Goal: Book appointment/travel/reservation

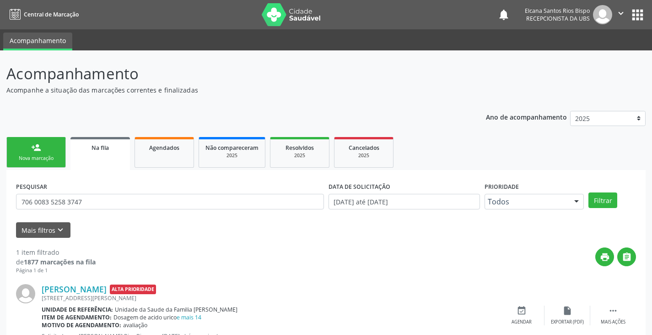
scroll to position [37, 0]
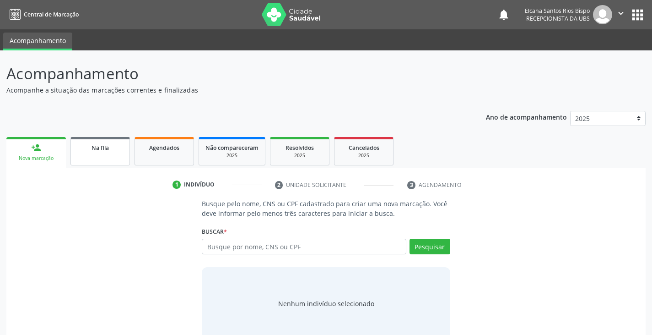
click at [90, 151] on div "Na fila" at bounding box center [100, 147] width 46 height 10
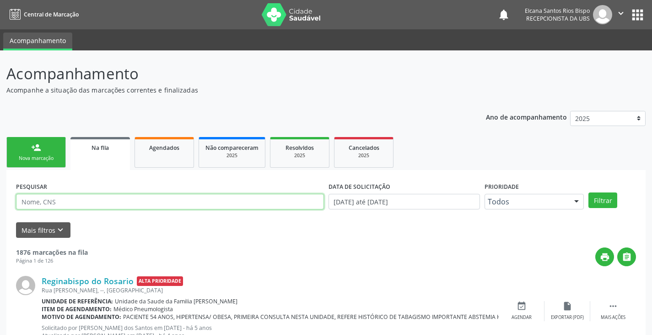
click at [66, 203] on input "text" at bounding box center [170, 202] width 308 height 16
click at [589, 192] on button "Filtrar" at bounding box center [603, 200] width 29 height 16
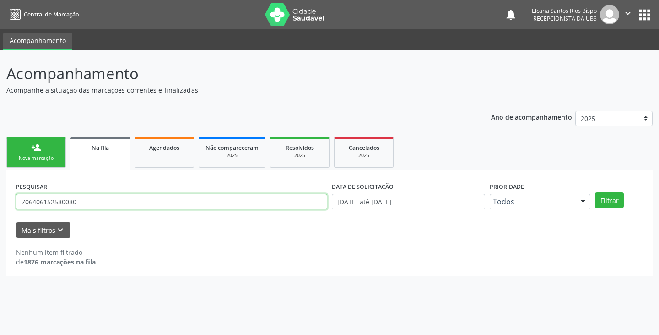
drag, startPoint x: 87, startPoint y: 206, endPoint x: 8, endPoint y: 208, distance: 79.7
click at [8, 208] on div "PESQUISAR 706406152580080 DATA DE SOLICITAÇÃO [DATE] até [DATE] Prioridade Todo…" at bounding box center [329, 223] width 646 height 106
click at [103, 202] on input "706406152580080" at bounding box center [171, 202] width 311 height 16
click at [108, 200] on input "706406152580080" at bounding box center [171, 202] width 311 height 16
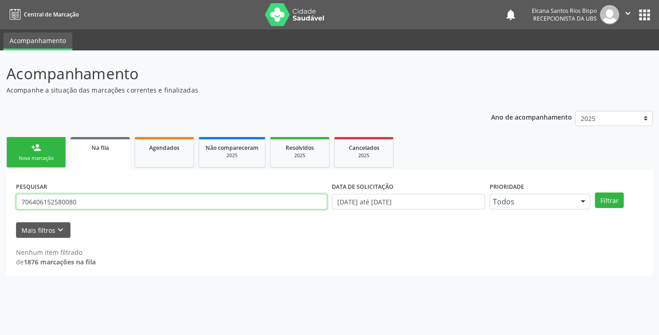
click at [108, 200] on input "706406152580080" at bounding box center [171, 202] width 311 height 16
click at [595, 192] on button "Filtrar" at bounding box center [609, 200] width 29 height 16
type input "ludimylla silva santos"
click at [595, 192] on button "Filtrar" at bounding box center [609, 200] width 29 height 16
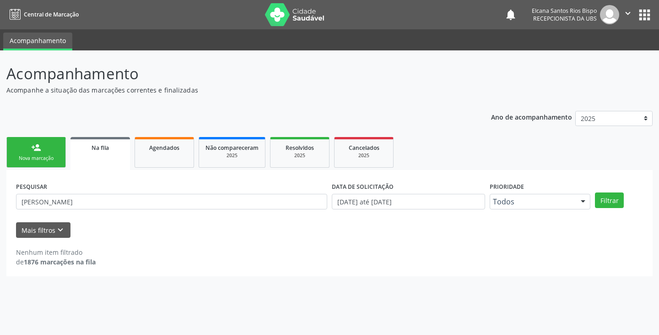
click at [20, 153] on link "person_add Nova marcação" at bounding box center [36, 152] width 60 height 31
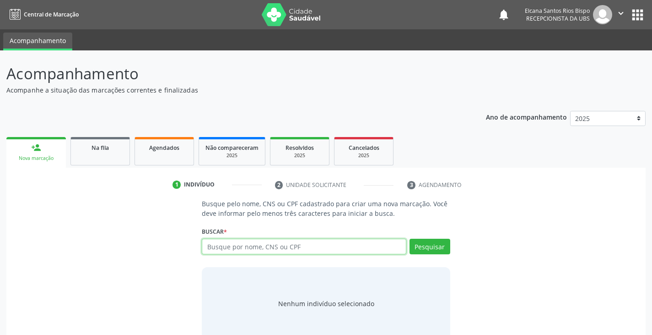
click at [265, 243] on input "text" at bounding box center [304, 247] width 204 height 16
paste input "706406152580080"
type input "706406152580080"
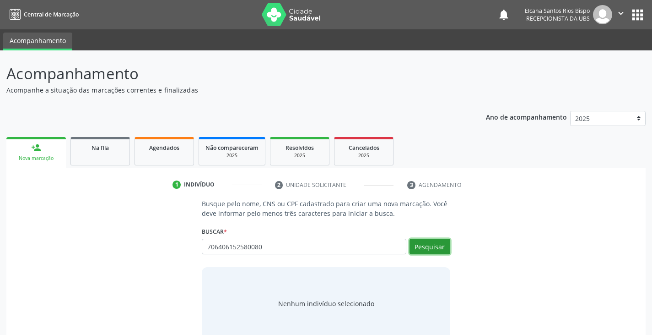
click at [443, 247] on button "Pesquisar" at bounding box center [430, 247] width 41 height 16
type input "706406152580080"
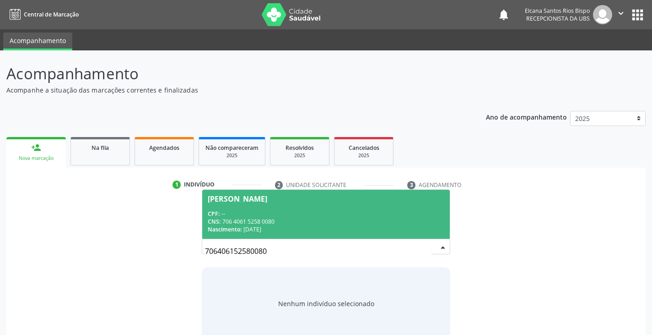
click at [253, 203] on span "Ludimylla Silva Santos CPF: -- CNS: 706 4061 5258 0080 Nascimento: 27/02/2009" at bounding box center [325, 214] width 247 height 49
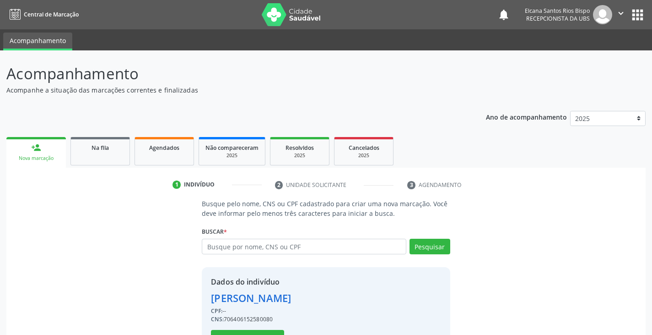
scroll to position [33, 0]
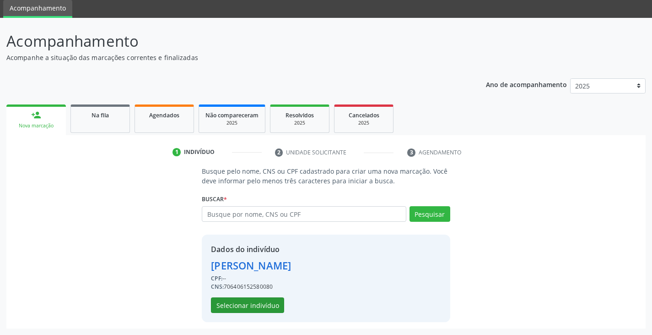
click at [254, 297] on div "Dados do indivíduo Ludimylla Silva Santos CPF: -- CNS: 706406152580080 Selecion…" at bounding box center [251, 278] width 80 height 69
click at [262, 306] on button "Selecionar indivíduo" at bounding box center [247, 305] width 73 height 16
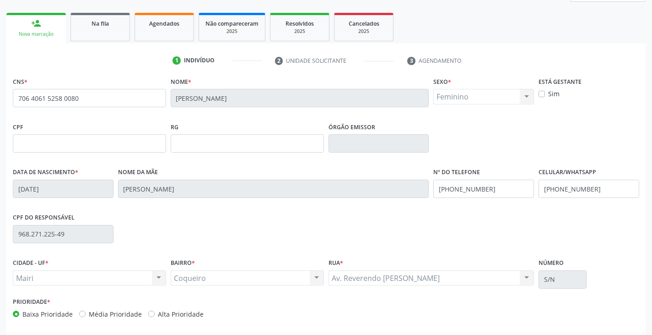
scroll to position [162, 0]
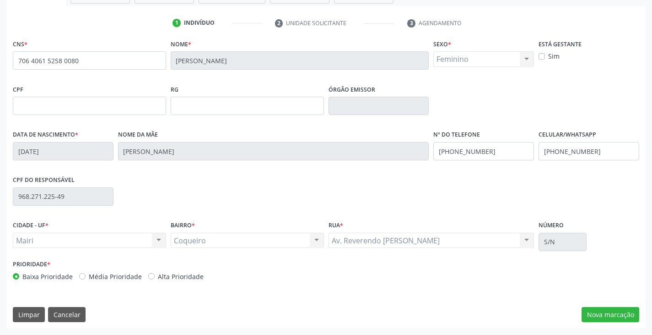
click at [184, 277] on label "Alta Prioridade" at bounding box center [181, 276] width 46 height 10
click at [155, 277] on input "Alta Prioridade" at bounding box center [151, 275] width 6 height 8
radio input "true"
click at [597, 147] on input "(74) 99999-9999" at bounding box center [589, 151] width 101 height 18
type input "(74) 99906-4253"
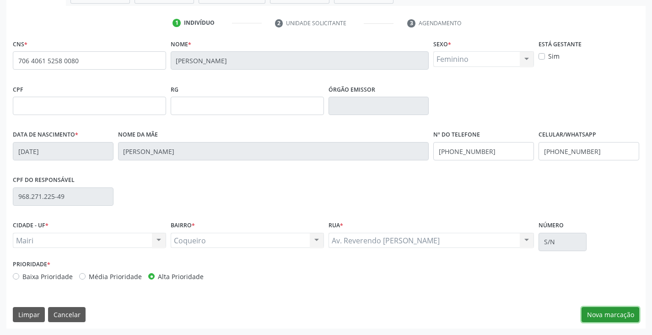
click at [607, 315] on button "Nova marcação" at bounding box center [611, 315] width 58 height 16
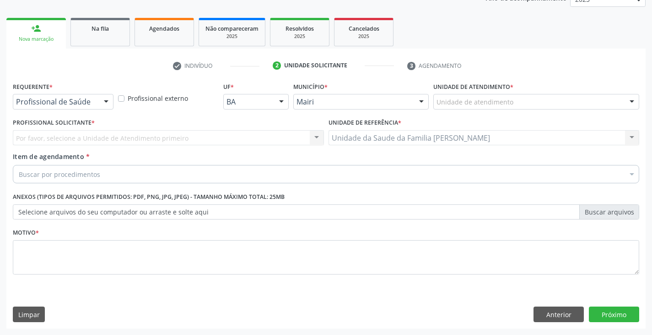
scroll to position [119, 0]
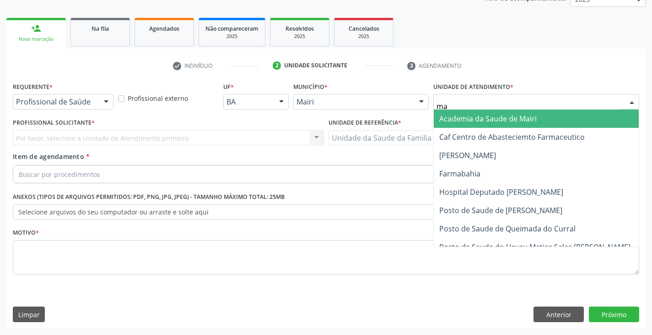
type input "mar"
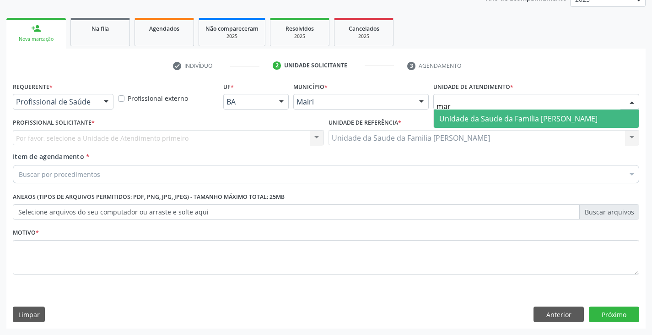
click at [464, 117] on span "Unidade da Saude da Familia [PERSON_NAME]" at bounding box center [518, 119] width 158 height 10
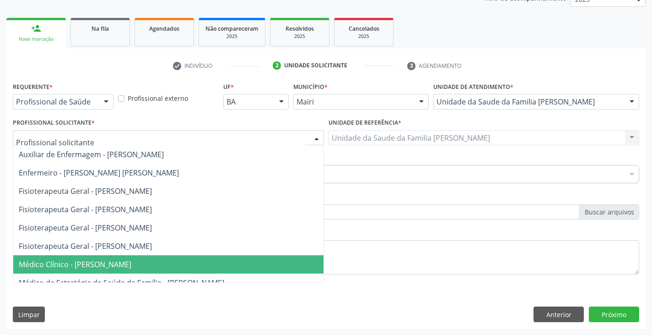
click at [34, 262] on span "Médico Clínico - Marilia Sodre Barreto" at bounding box center [75, 264] width 113 height 10
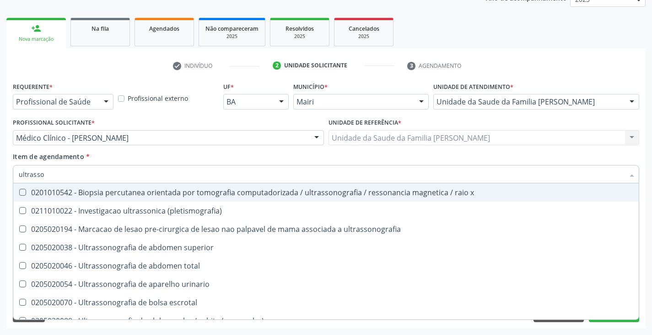
type input "ultrasson"
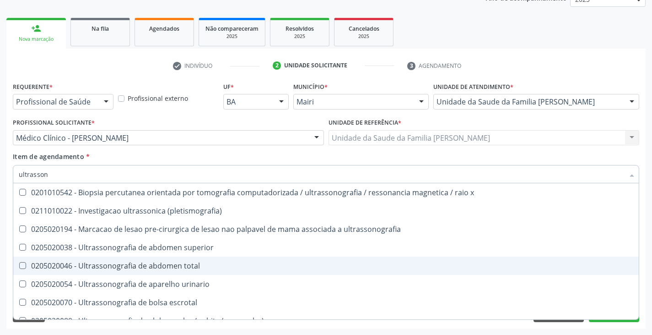
click at [67, 263] on div "0205020046 - Ultrassonografia de abdomen total" at bounding box center [326, 265] width 615 height 7
checkbox total "true"
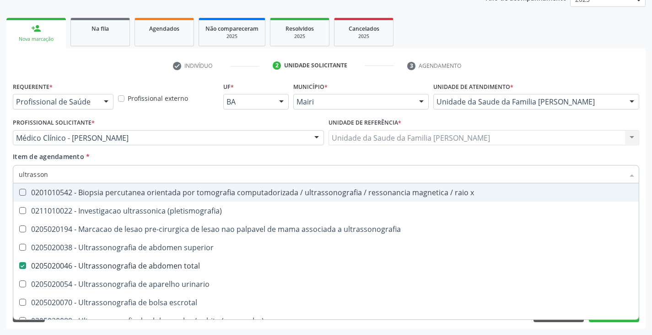
click at [167, 151] on div "Profissional Solicitante * Médico Clínico - Marilia Sodre Barreto Auxiliar de E…" at bounding box center [169, 134] width 316 height 36
checkbox \(pletismografia\) "true"
checkbox total "false"
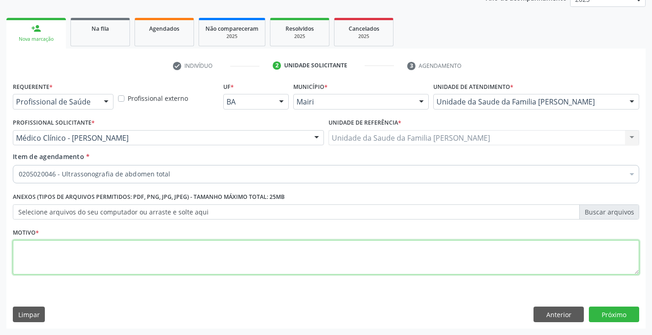
click at [107, 256] on textarea at bounding box center [326, 257] width 627 height 35
type textarea "dor"
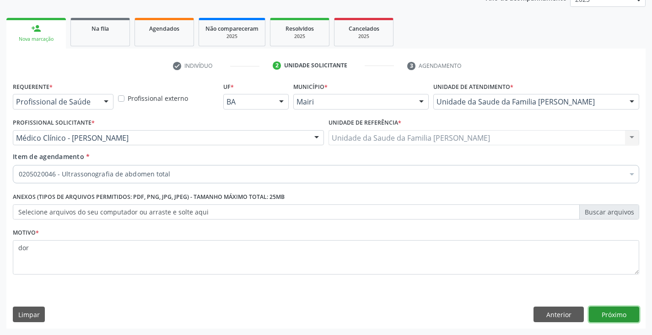
click at [608, 310] on button "Próximo" at bounding box center [614, 314] width 50 height 16
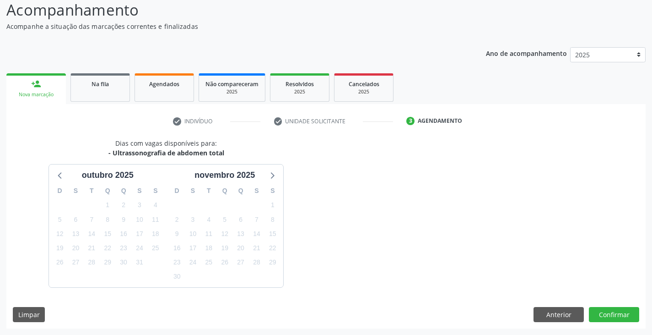
scroll to position [91, 0]
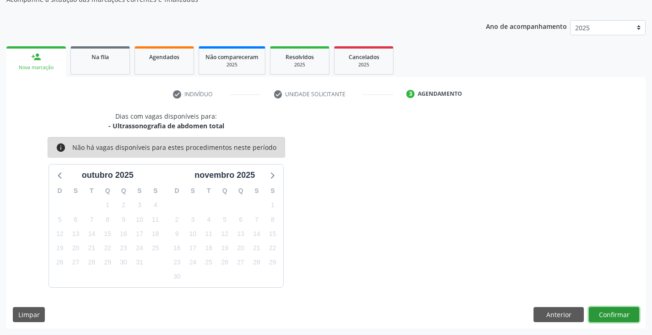
click at [629, 310] on button "Confirmar" at bounding box center [614, 315] width 50 height 16
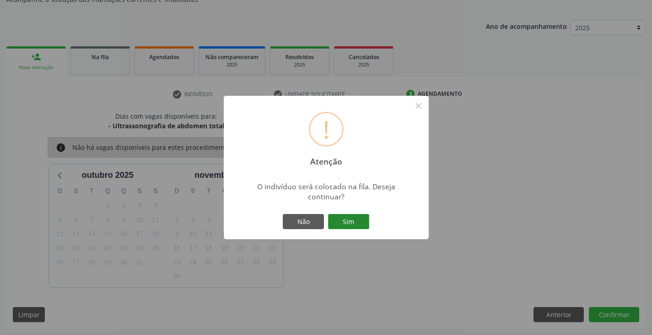
click at [341, 219] on button "Sim" at bounding box center [348, 222] width 41 height 16
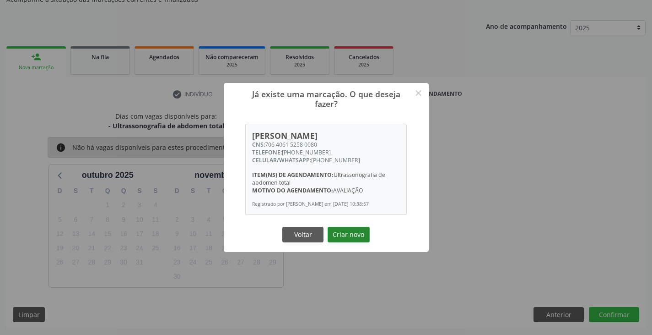
click at [340, 239] on button "Criar novo" at bounding box center [349, 235] width 42 height 16
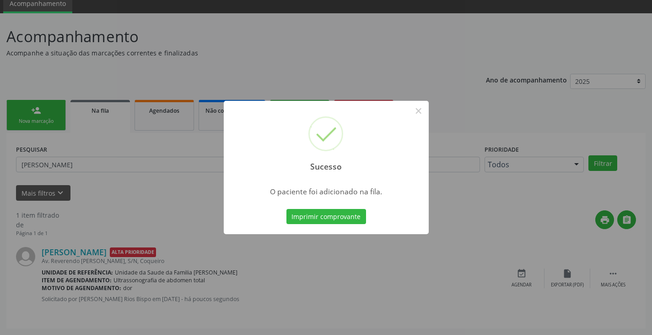
scroll to position [0, 0]
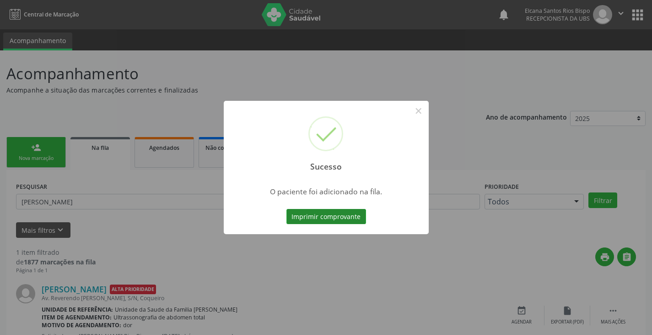
click at [352, 211] on button "Imprimir comprovante" at bounding box center [327, 217] width 80 height 16
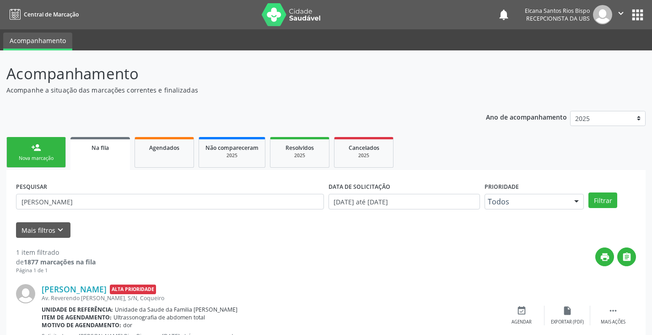
scroll to position [37, 0]
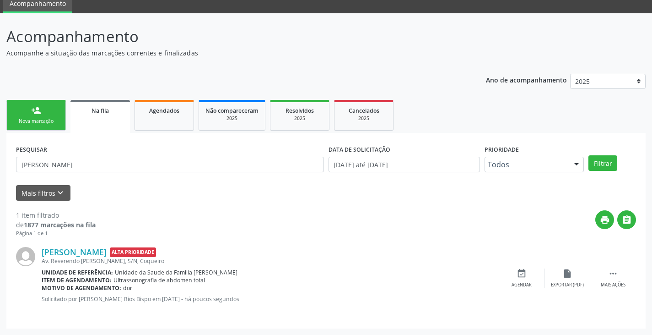
click at [32, 116] on link "person_add Nova marcação" at bounding box center [36, 115] width 60 height 31
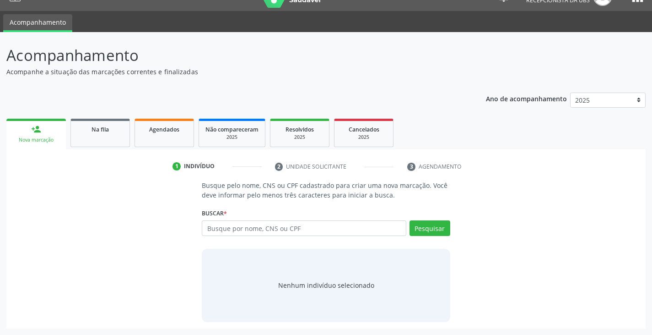
scroll to position [18, 0]
click at [265, 224] on input "text" at bounding box center [304, 228] width 204 height 16
paste input "706406152580080"
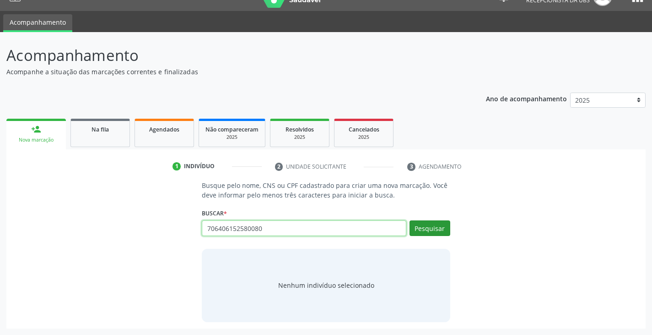
type input "706406152580080"
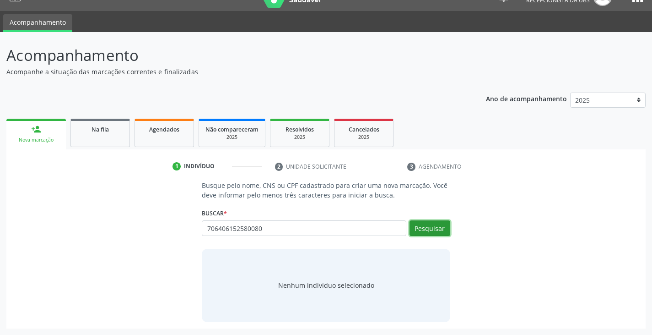
click at [434, 226] on button "Pesquisar" at bounding box center [430, 228] width 41 height 16
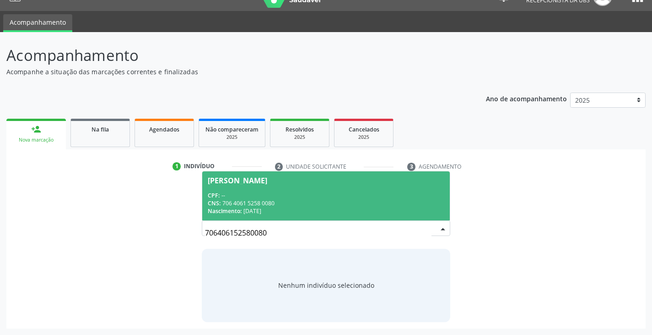
click at [267, 190] on span "Ludimylla Silva Santos CPF: -- CNS: 706 4061 5258 0080 Nascimento: 27/02/2009" at bounding box center [325, 195] width 247 height 49
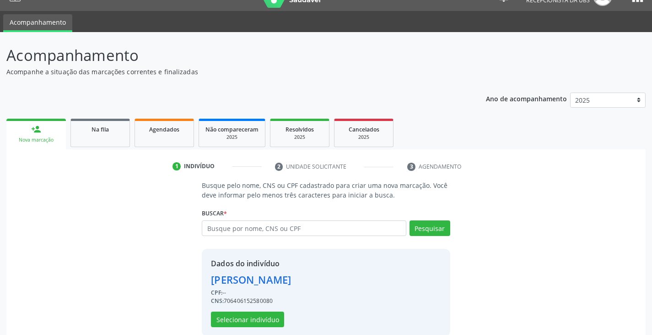
scroll to position [33, 0]
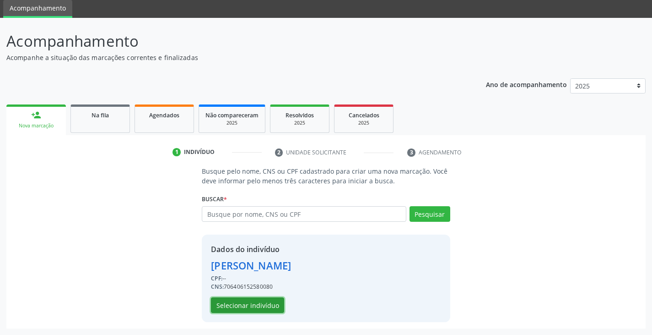
click at [243, 300] on button "Selecionar indivíduo" at bounding box center [247, 305] width 73 height 16
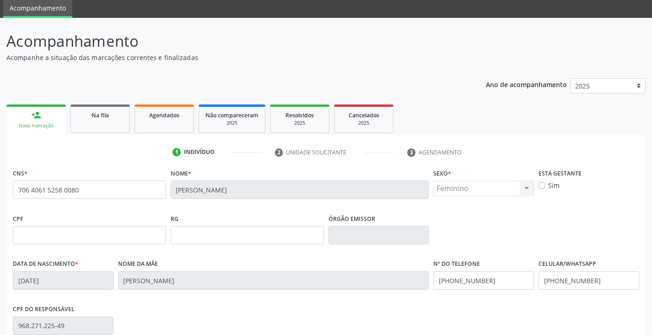
scroll to position [162, 0]
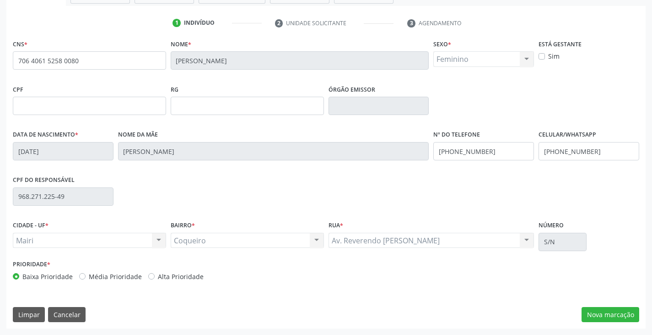
click at [170, 273] on label "Alta Prioridade" at bounding box center [181, 276] width 46 height 10
click at [155, 273] on input "Alta Prioridade" at bounding box center [151, 275] width 6 height 8
radio input "true"
click at [598, 152] on input "(74) 99999-9999" at bounding box center [589, 151] width 101 height 18
type input "(74) 99906-4253"
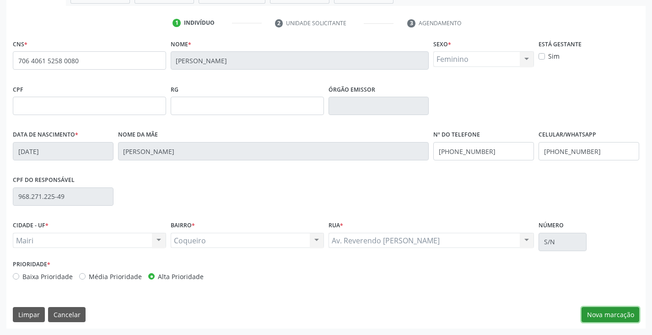
click at [597, 314] on button "Nova marcação" at bounding box center [611, 315] width 58 height 16
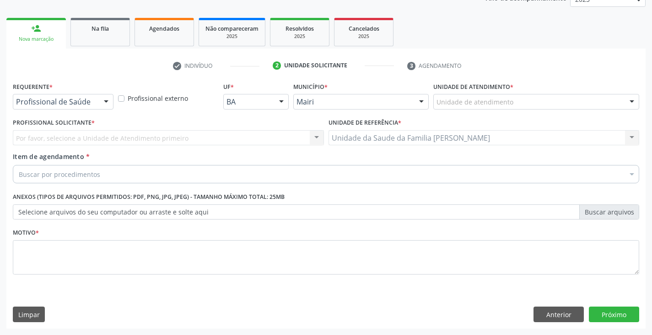
scroll to position [119, 0]
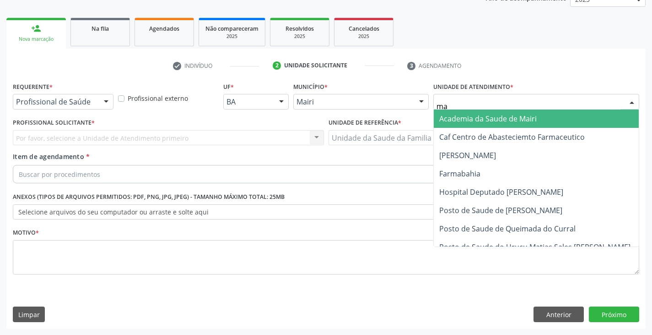
type input "mar"
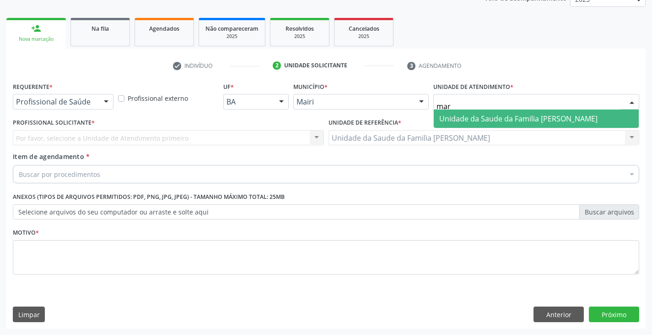
click at [488, 115] on span "Unidade da Saude da Familia [PERSON_NAME]" at bounding box center [518, 119] width 158 height 10
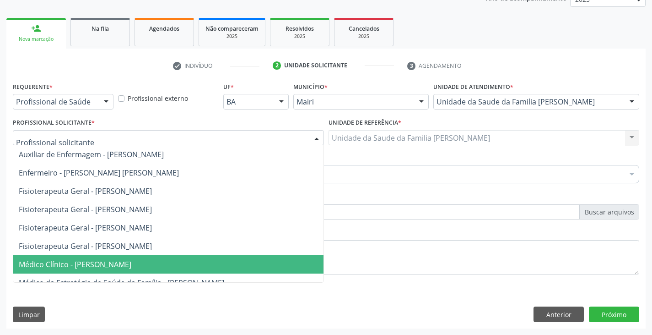
click at [65, 263] on span "Médico Clínico - Marilia Sodre Barreto" at bounding box center [75, 264] width 113 height 10
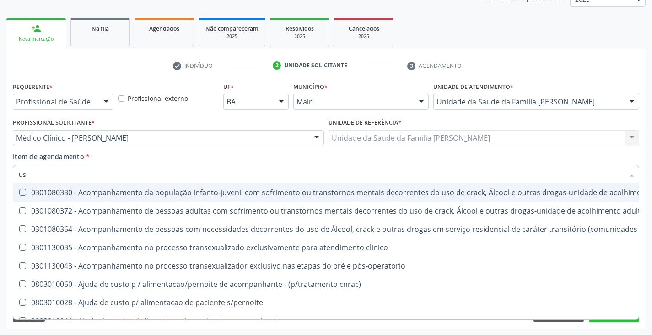
type input "usg"
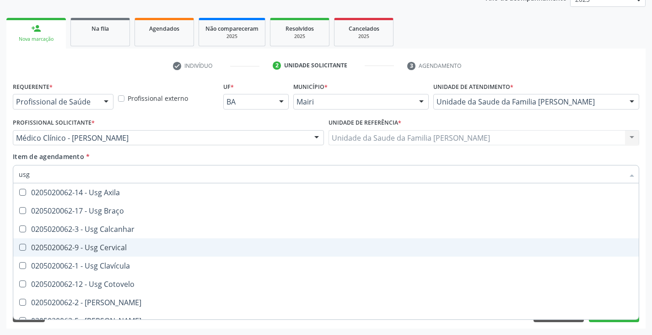
click at [71, 246] on div "0205020062-9 - Usg Cervical" at bounding box center [326, 247] width 615 height 7
checkbox Cervical "true"
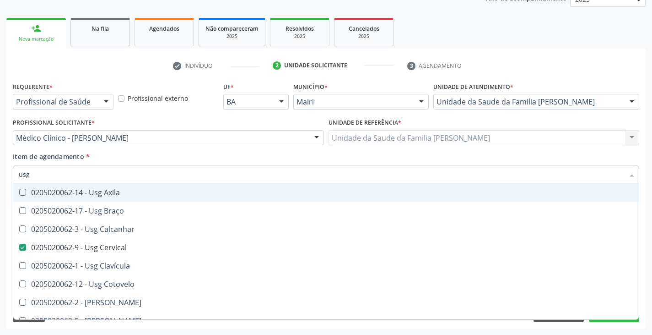
click at [110, 153] on div "Item de agendamento * usg Desfazer seleção 0205020062-14 - Usg Axila 0205020062…" at bounding box center [326, 166] width 627 height 29
checkbox Braço "true"
checkbox Cervical "false"
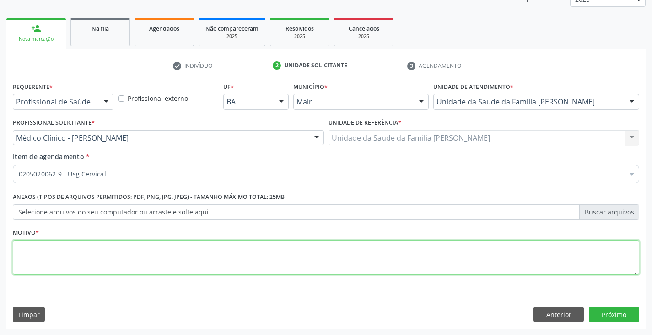
click at [84, 254] on textarea at bounding box center [326, 257] width 627 height 35
type textarea "URGENTE, AGENTE DE SAÚDE FABIO"
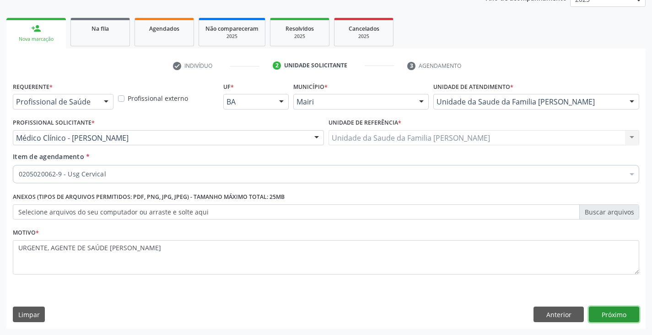
click at [612, 314] on button "Próximo" at bounding box center [614, 314] width 50 height 16
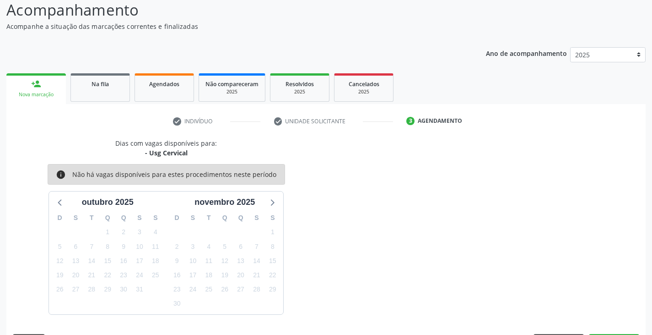
scroll to position [91, 0]
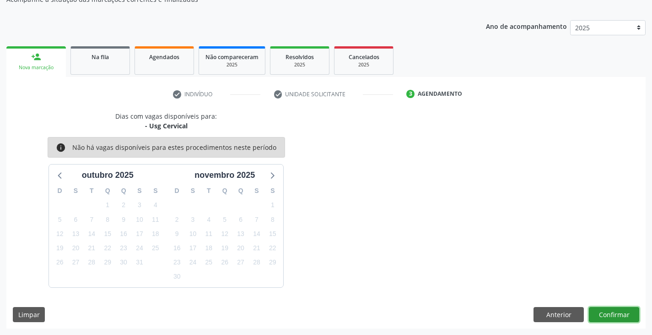
click at [616, 312] on button "Confirmar" at bounding box center [614, 315] width 50 height 16
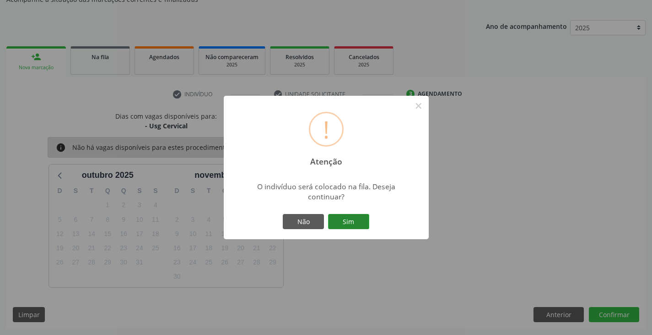
click at [349, 224] on button "Sim" at bounding box center [348, 222] width 41 height 16
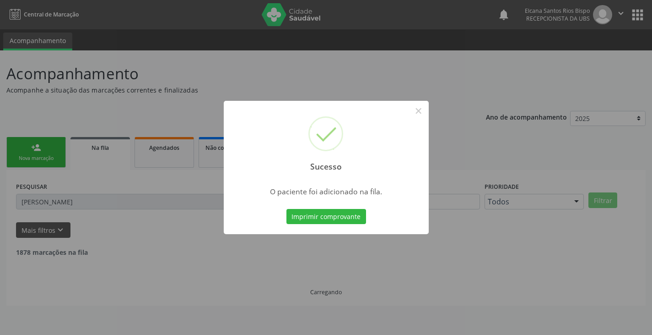
scroll to position [0, 0]
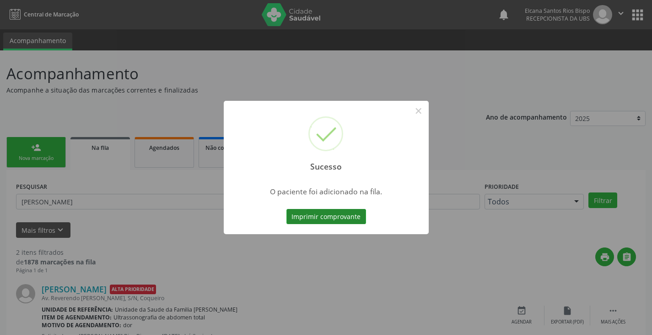
click at [341, 216] on button "Imprimir comprovante" at bounding box center [327, 217] width 80 height 16
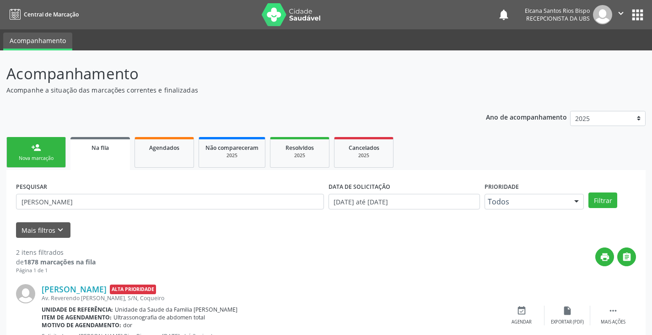
scroll to position [119, 0]
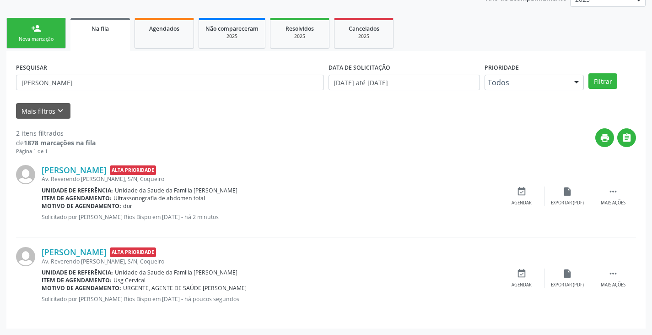
click at [37, 26] on div "person_add" at bounding box center [36, 28] width 10 height 10
